Goal: Information Seeking & Learning: Learn about a topic

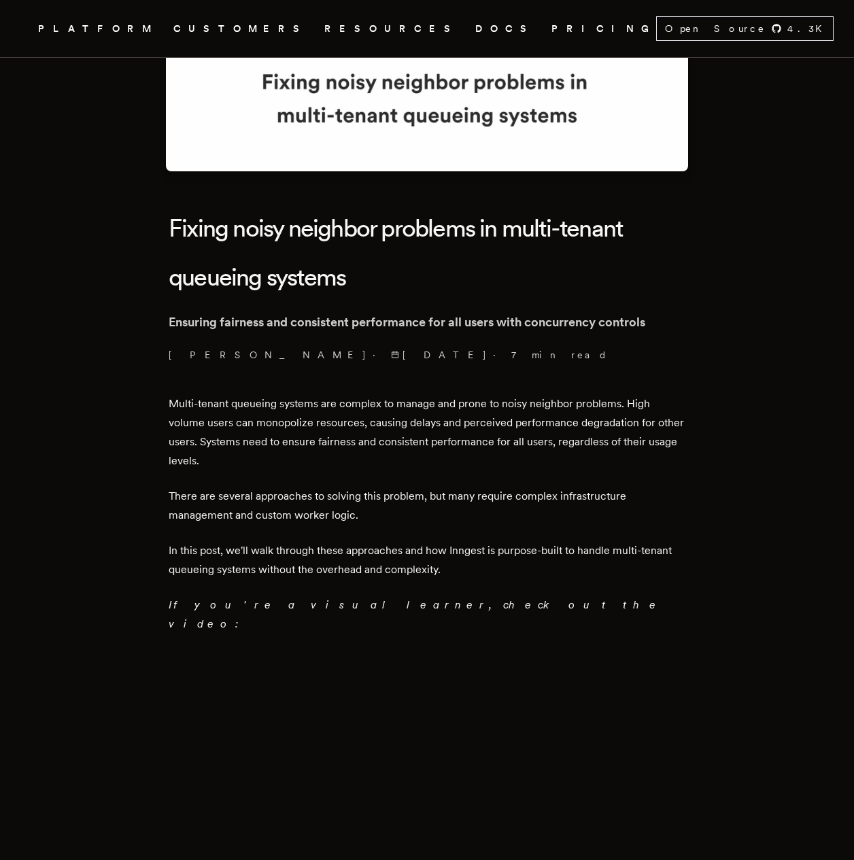
scroll to position [201, 0]
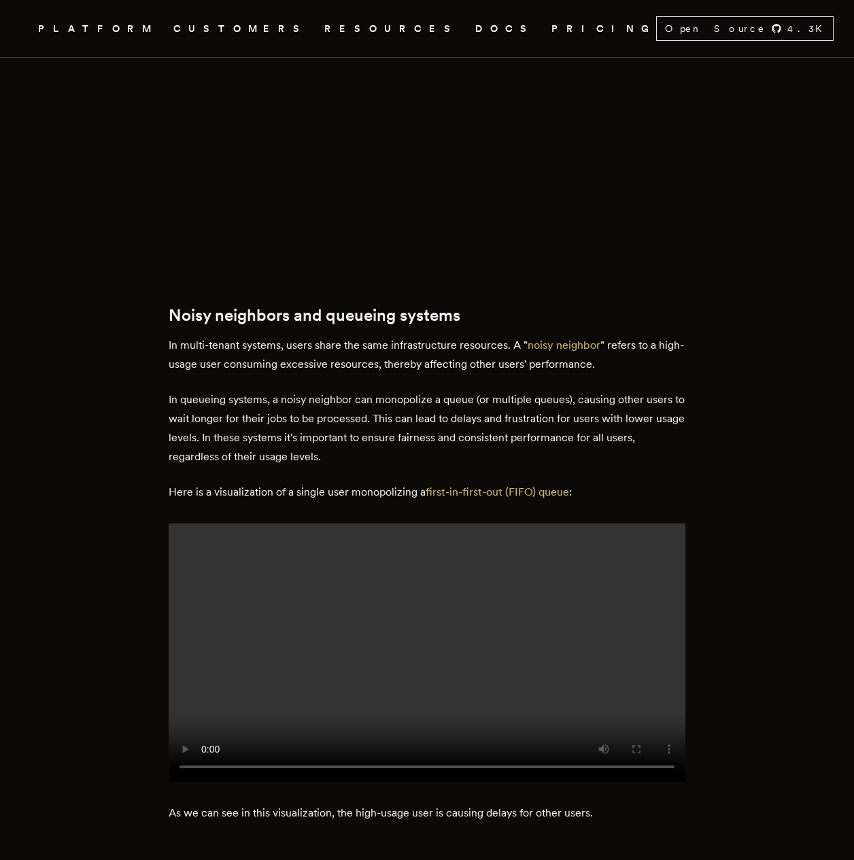
scroll to position [859, 0]
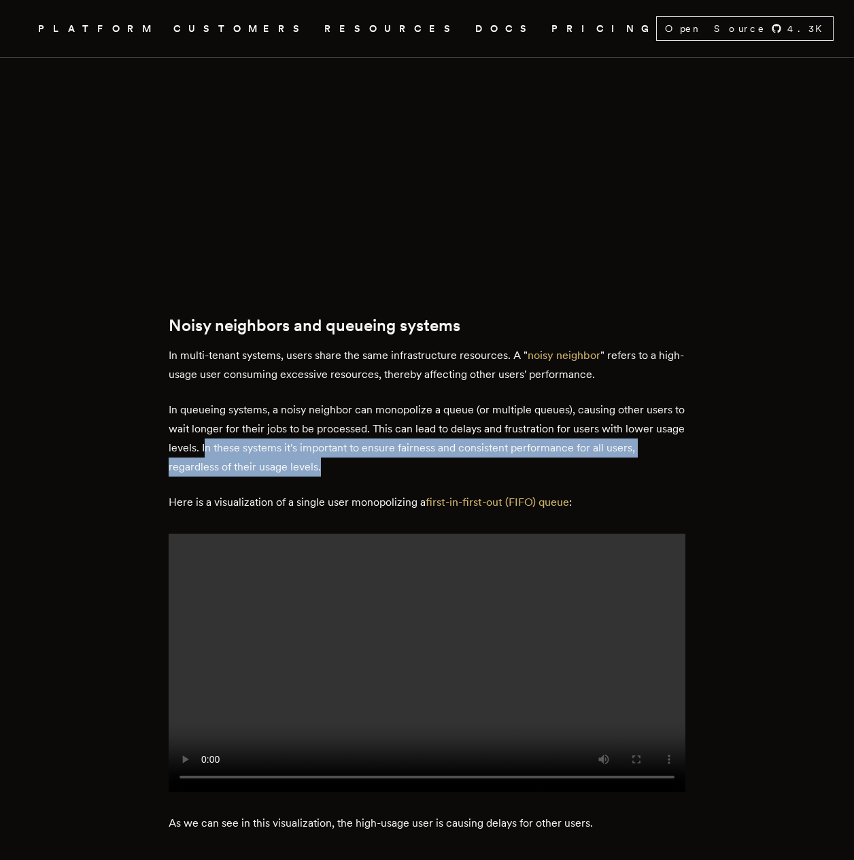
drag, startPoint x: 239, startPoint y: 421, endPoint x: 328, endPoint y: 441, distance: 91.2
click at [328, 441] on p "In queueing systems, a noisy neighbor can monopolize a queue (or multiple queue…" at bounding box center [427, 438] width 517 height 76
drag, startPoint x: 235, startPoint y: 422, endPoint x: 331, endPoint y: 445, distance: 98.6
click at [331, 445] on p "In queueing systems, a noisy neighbor can monopolize a queue (or multiple queue…" at bounding box center [427, 438] width 517 height 76
copy p "In these systems it's important to ensure fairness and consistent performance f…"
